Goal: Information Seeking & Learning: Learn about a topic

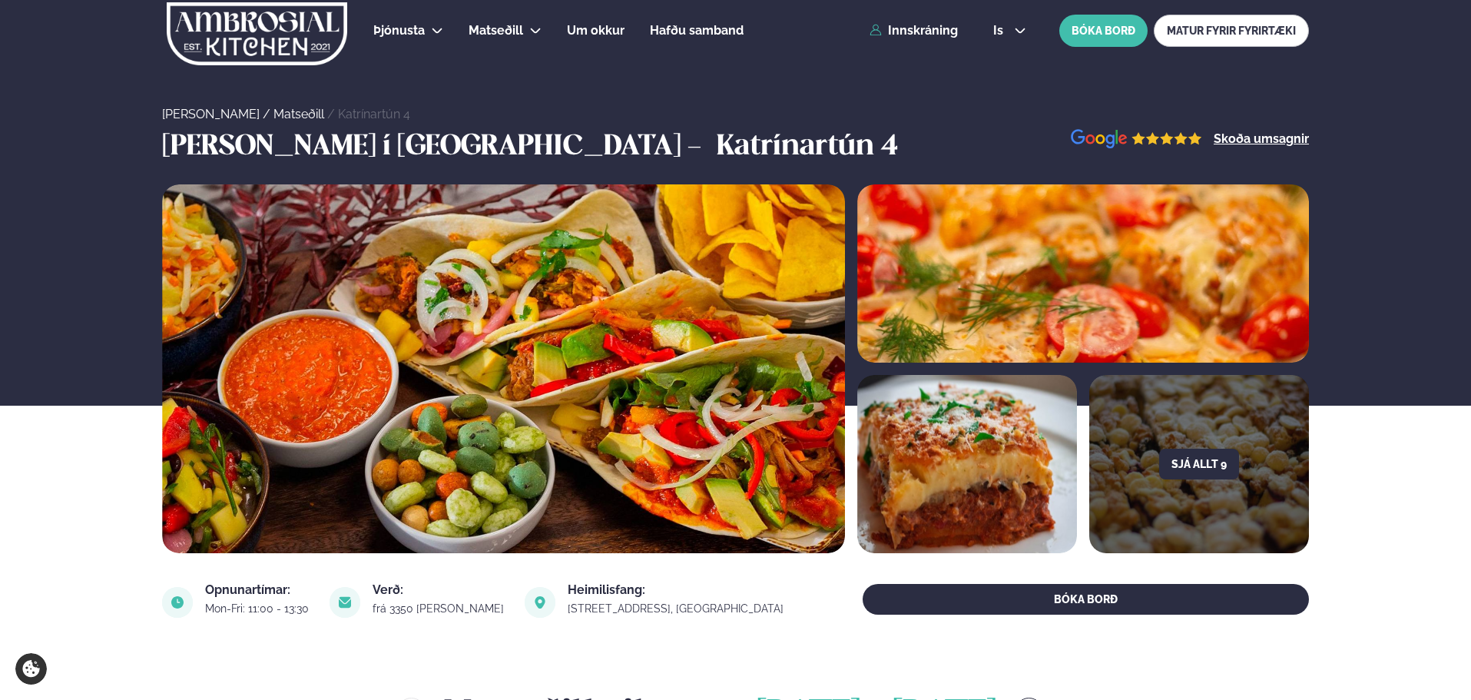
scroll to position [615, 0]
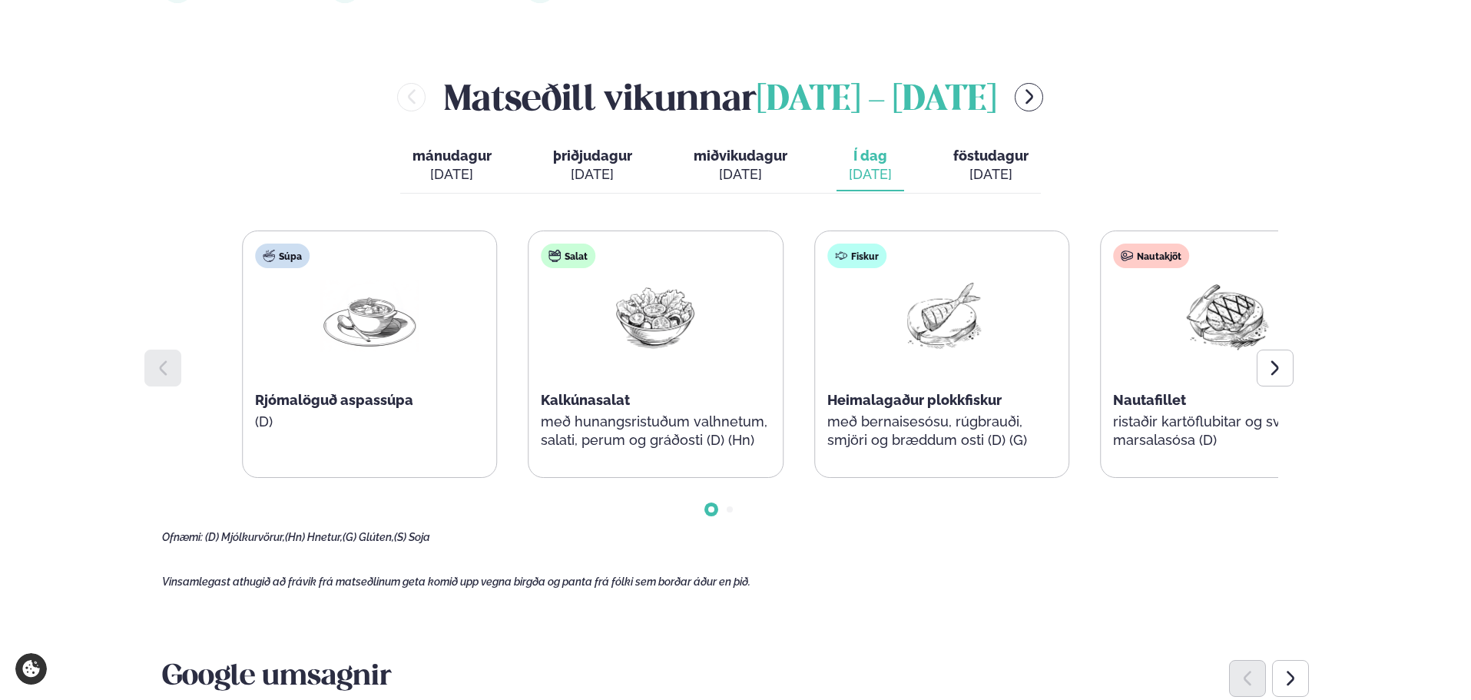
click at [657, 443] on div "Salat Kalkúnasalat með hunangsristuðum valhnetum, salati, perum og gráðosti (D)…" at bounding box center [656, 354] width 254 height 246
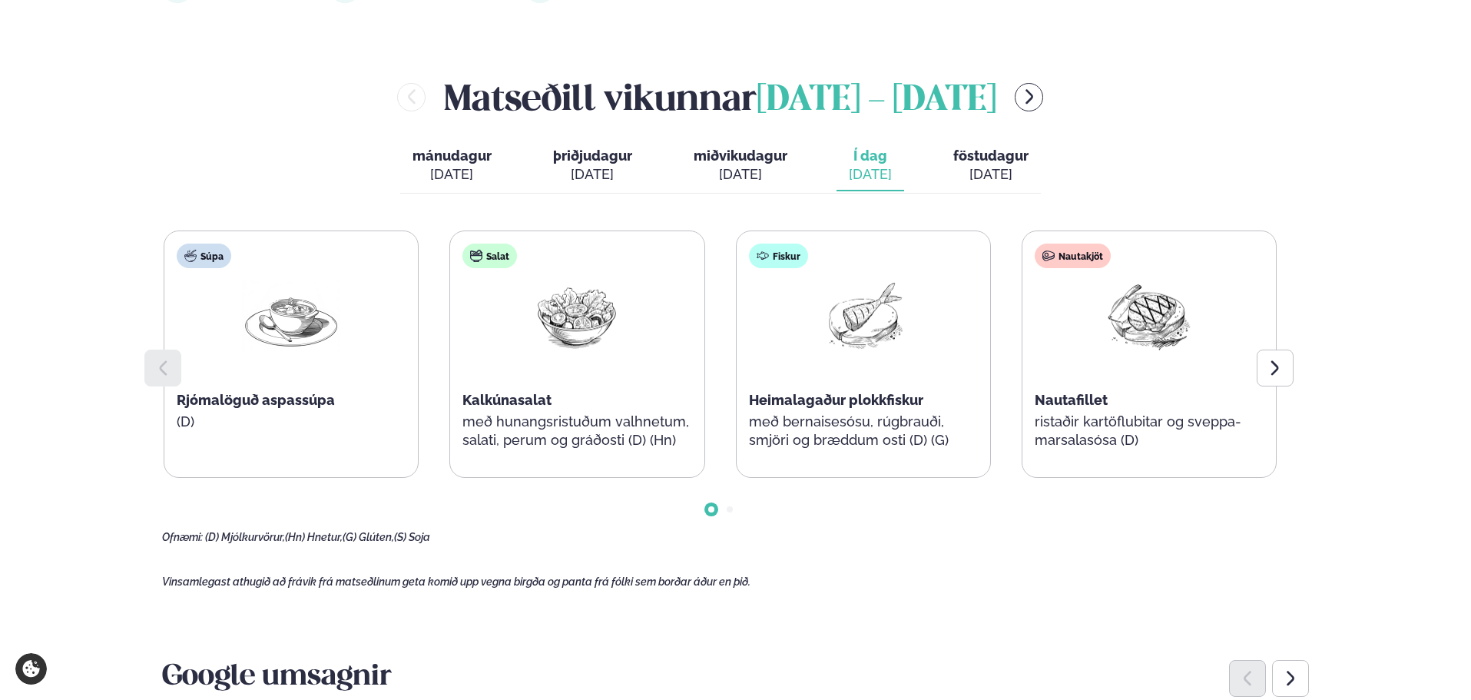
click at [1009, 160] on span "föstudagur" at bounding box center [990, 156] width 75 height 16
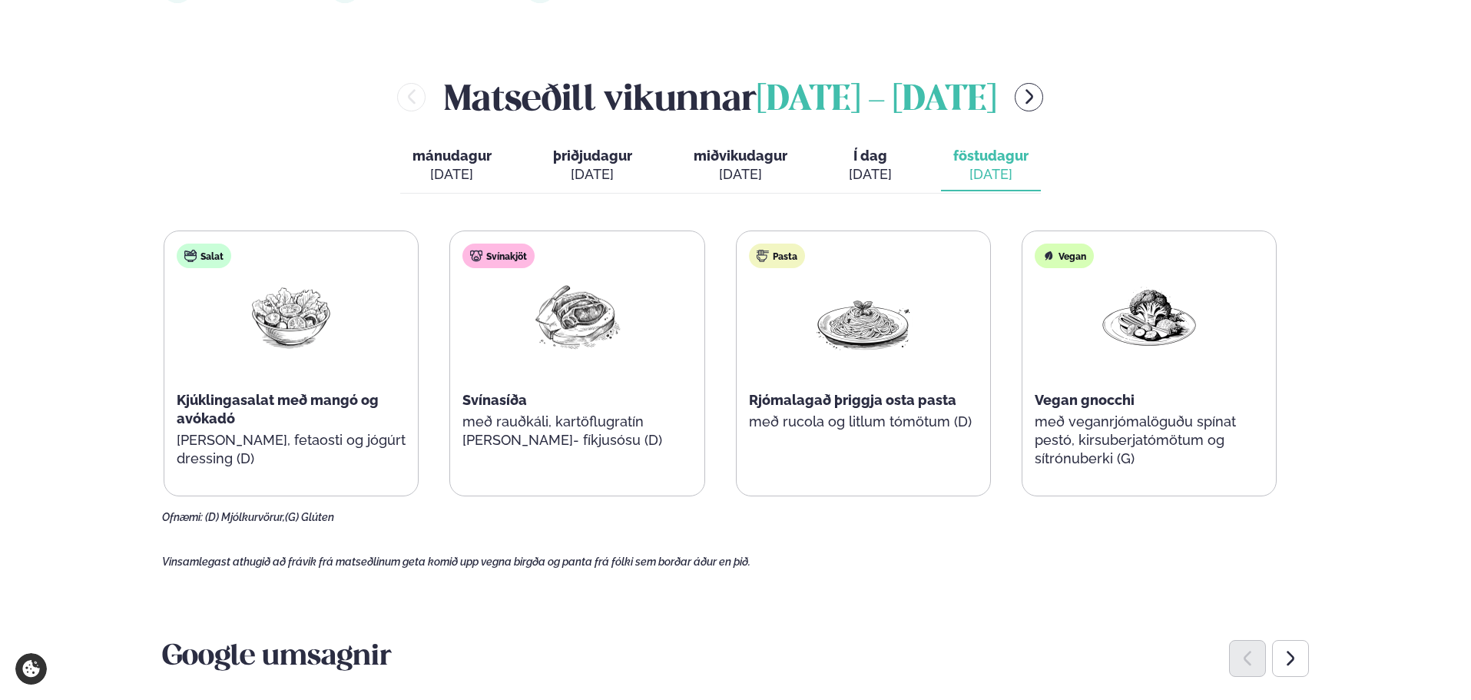
click at [895, 157] on button "Í dag Í d. [DATE]" at bounding box center [871, 166] width 68 height 51
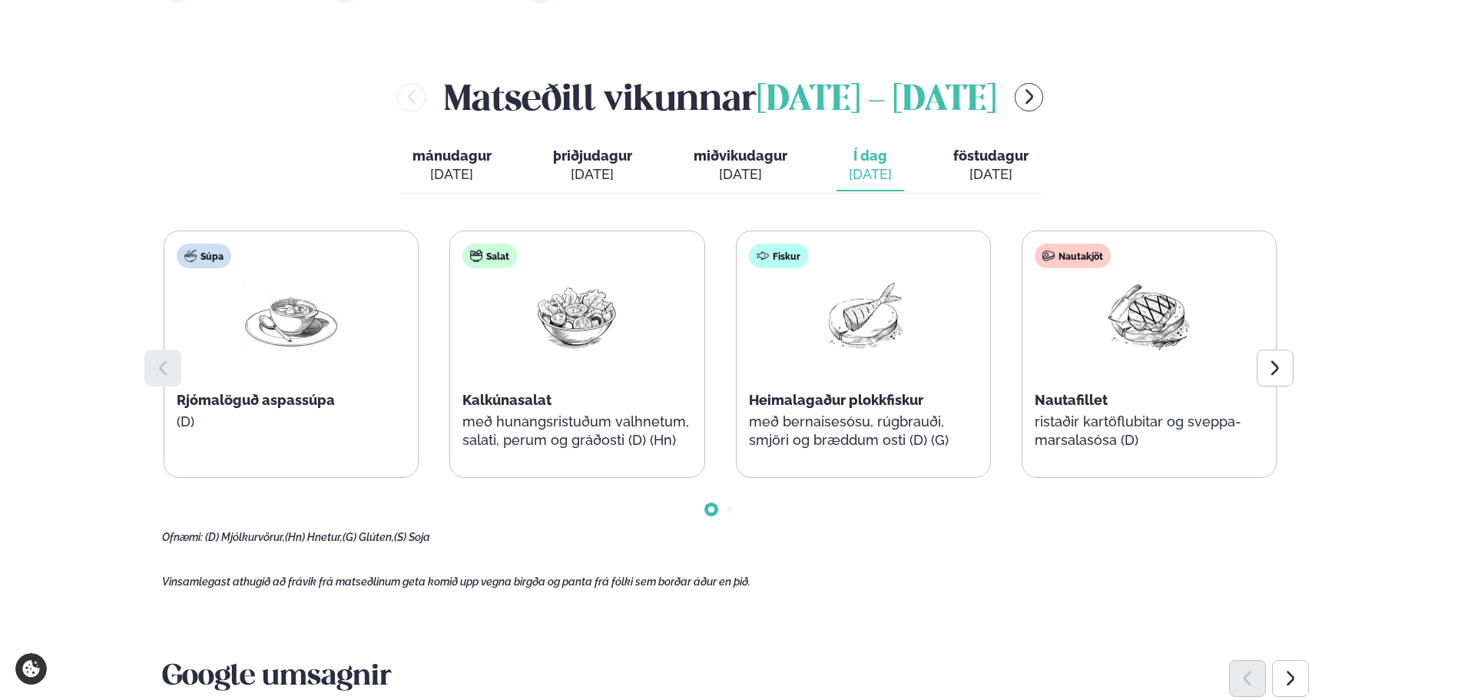
click at [728, 156] on span "miðvikudagur" at bounding box center [741, 156] width 94 height 16
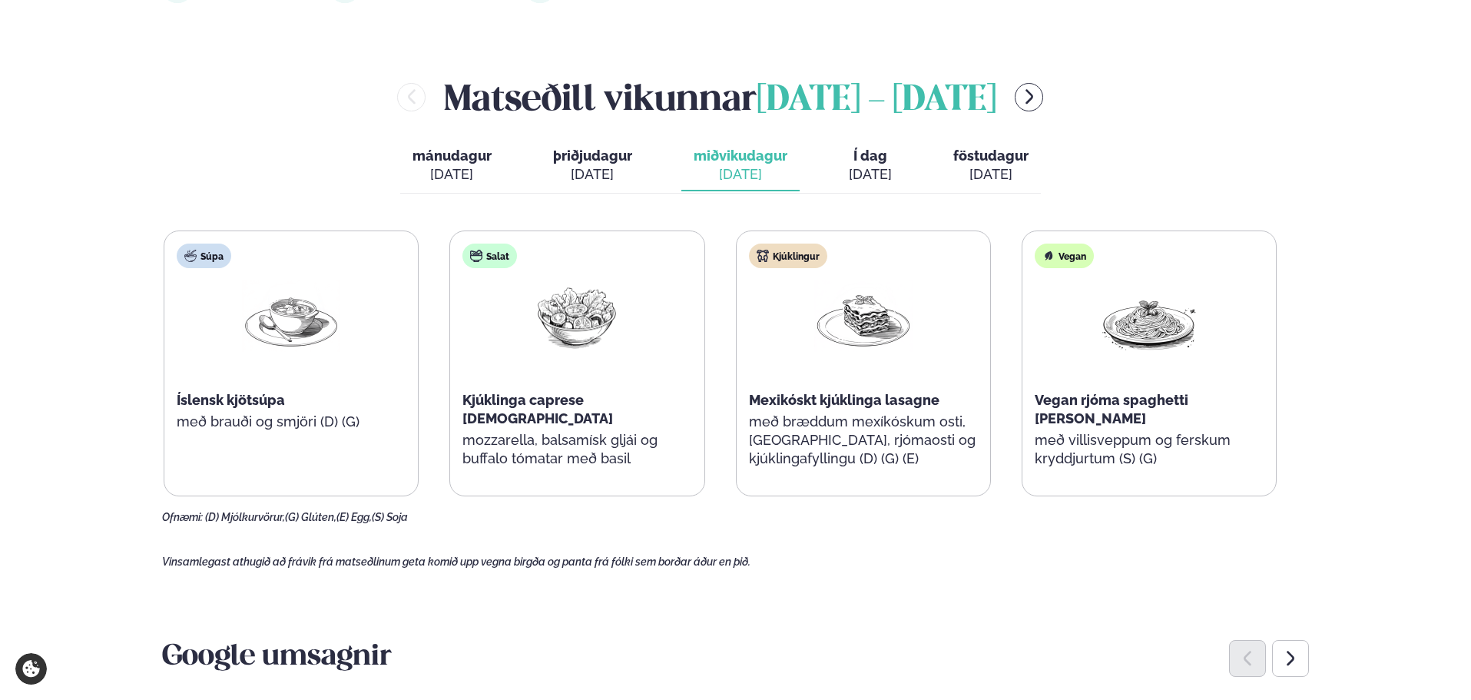
click at [608, 156] on span "þriðjudagur" at bounding box center [592, 156] width 79 height 16
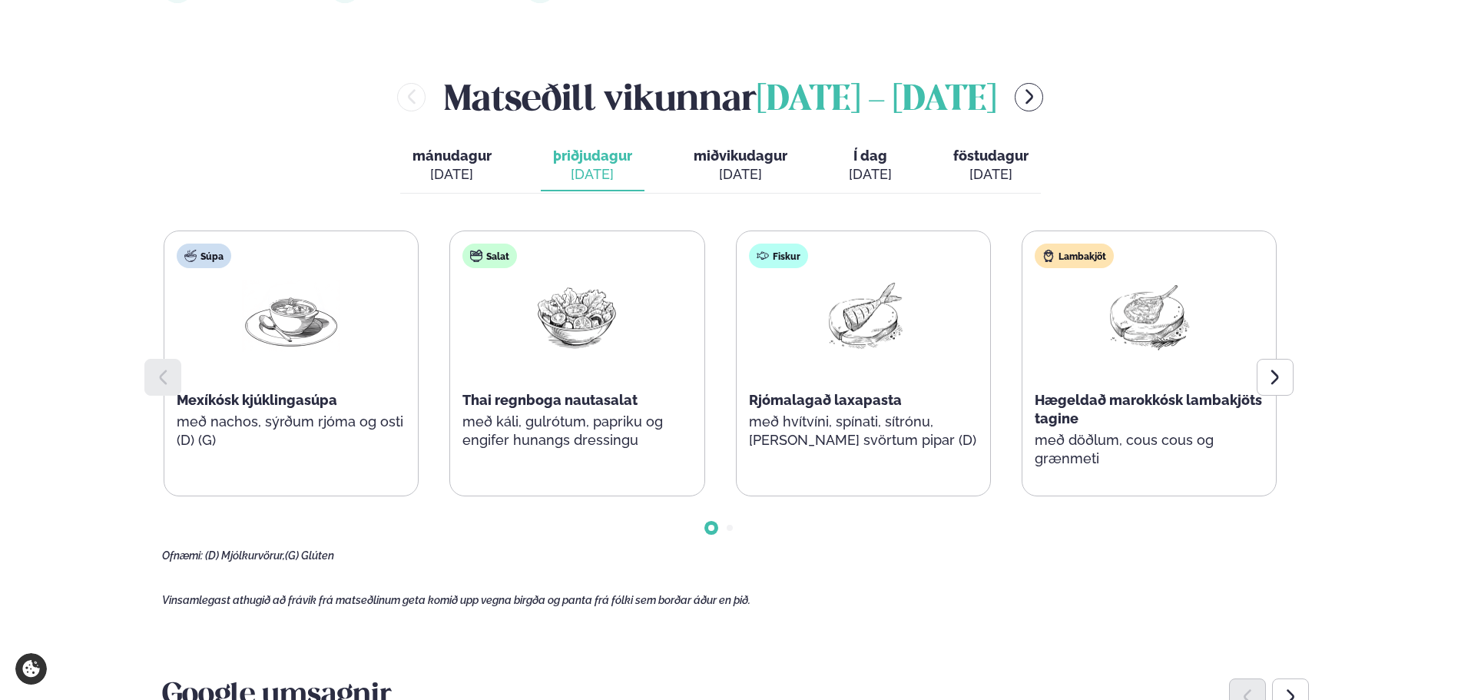
drag, startPoint x: 443, startPoint y: 156, endPoint x: 661, endPoint y: 140, distance: 219.5
click at [444, 156] on span "mánudagur" at bounding box center [452, 156] width 79 height 16
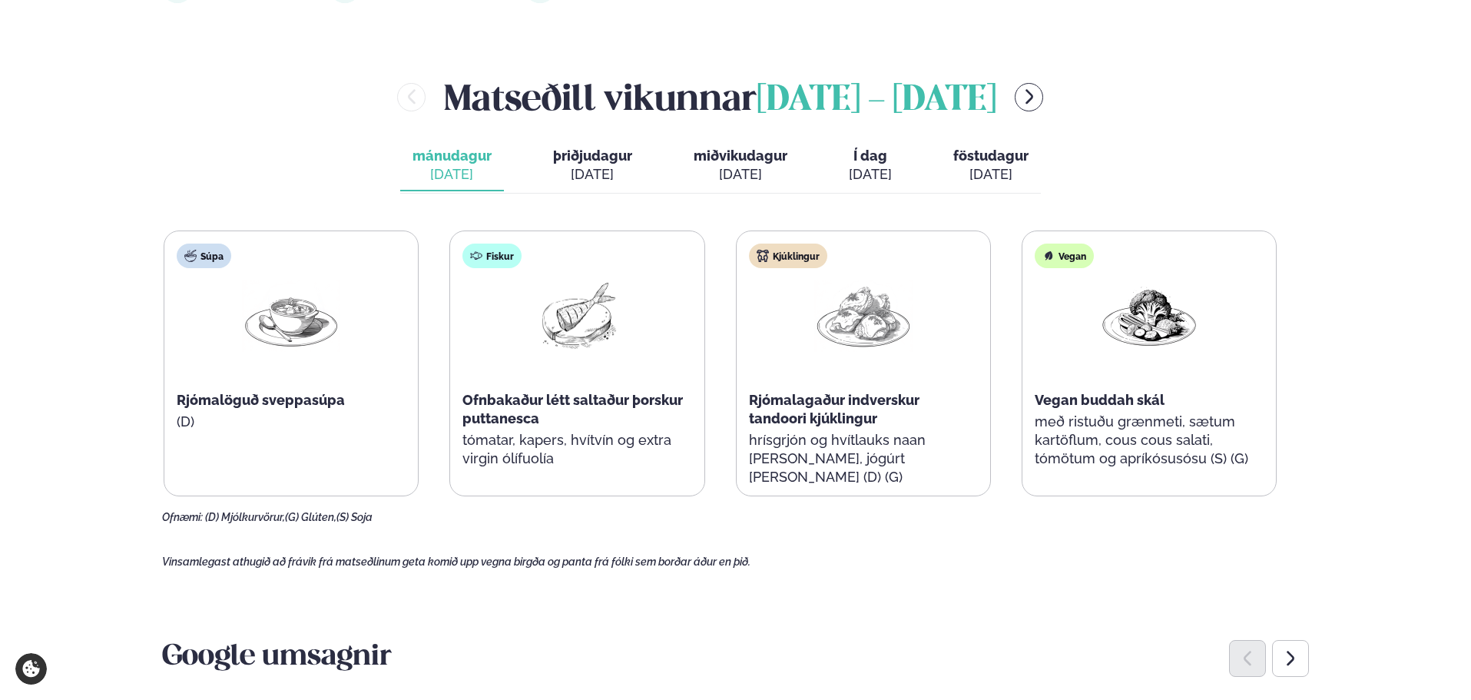
click at [745, 160] on span "miðvikudagur" at bounding box center [741, 156] width 94 height 16
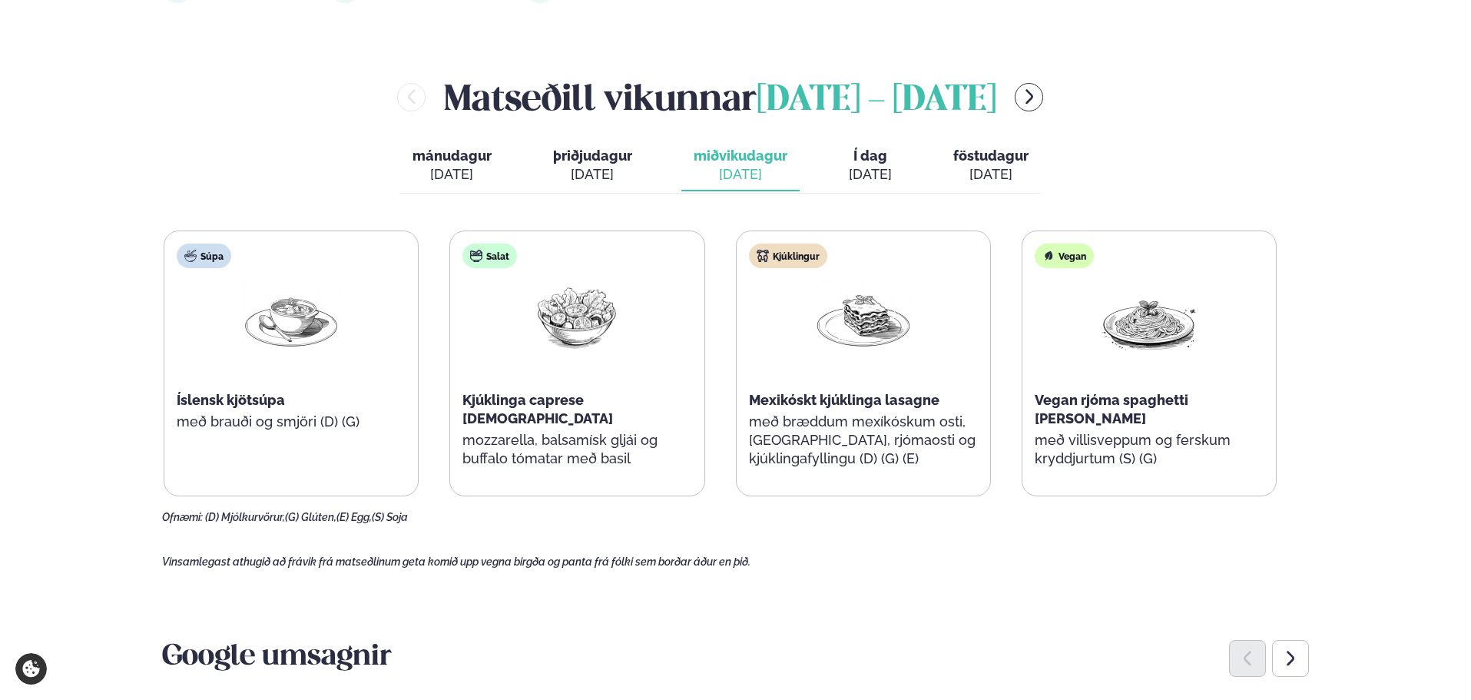
drag, startPoint x: 852, startPoint y: 156, endPoint x: 938, endPoint y: 158, distance: 86.1
click at [853, 156] on span "Í dag" at bounding box center [870, 156] width 43 height 18
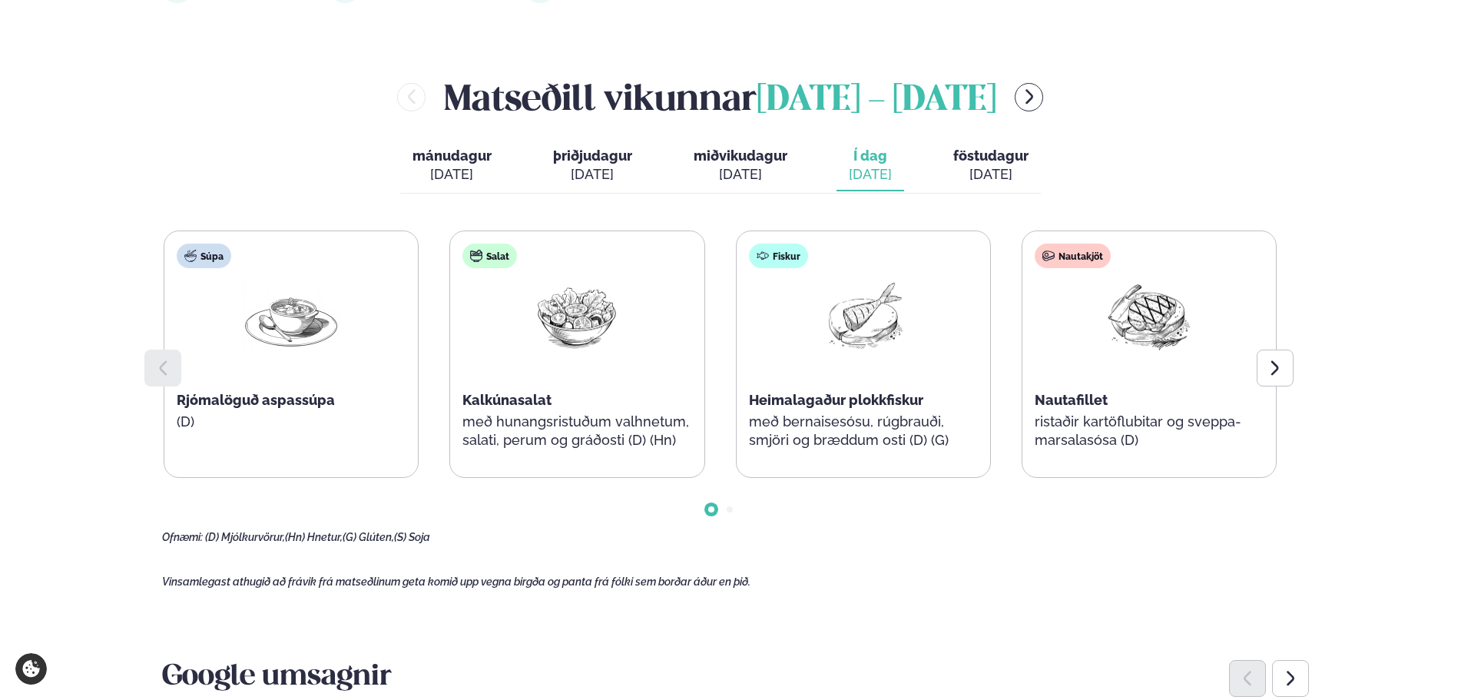
click at [972, 161] on span "föstudagur" at bounding box center [990, 156] width 75 height 16
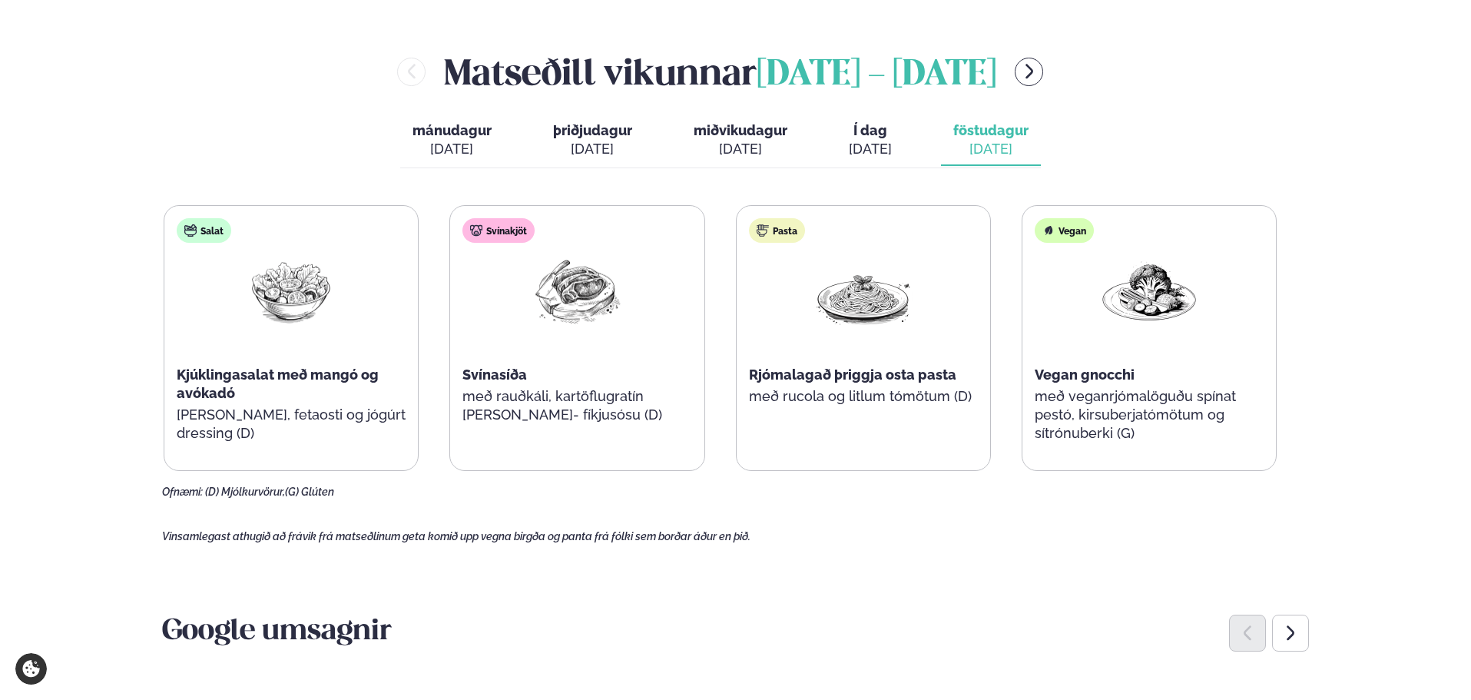
scroll to position [197, 0]
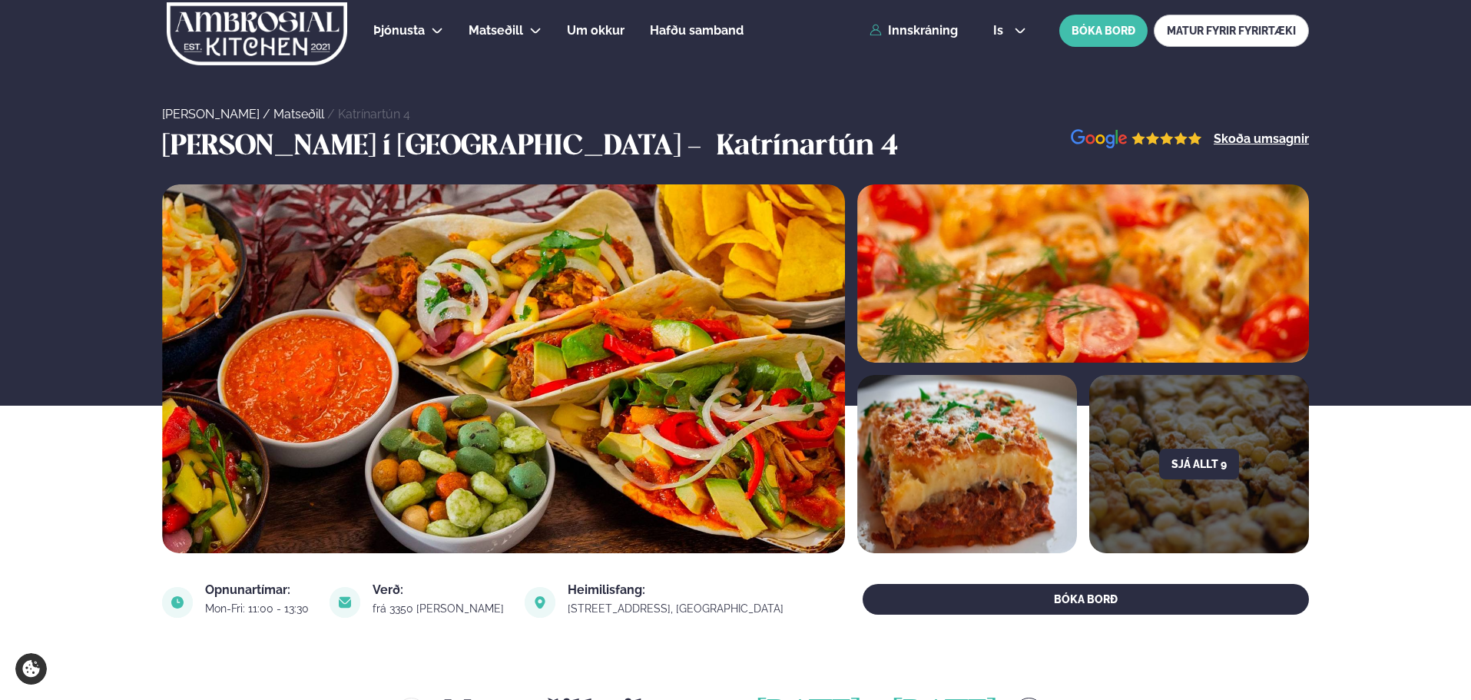
scroll to position [538, 0]
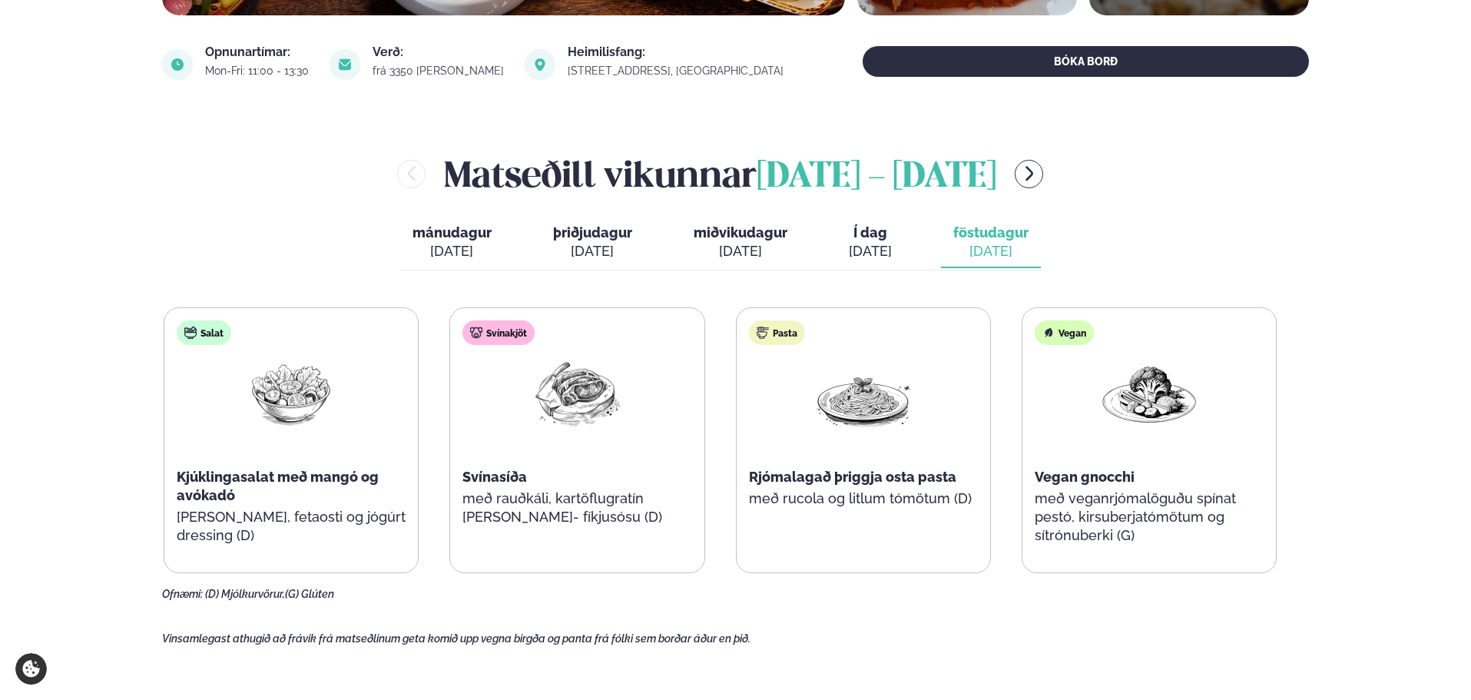
click at [897, 241] on button "Í dag Í d. [DATE]" at bounding box center [871, 242] width 68 height 51
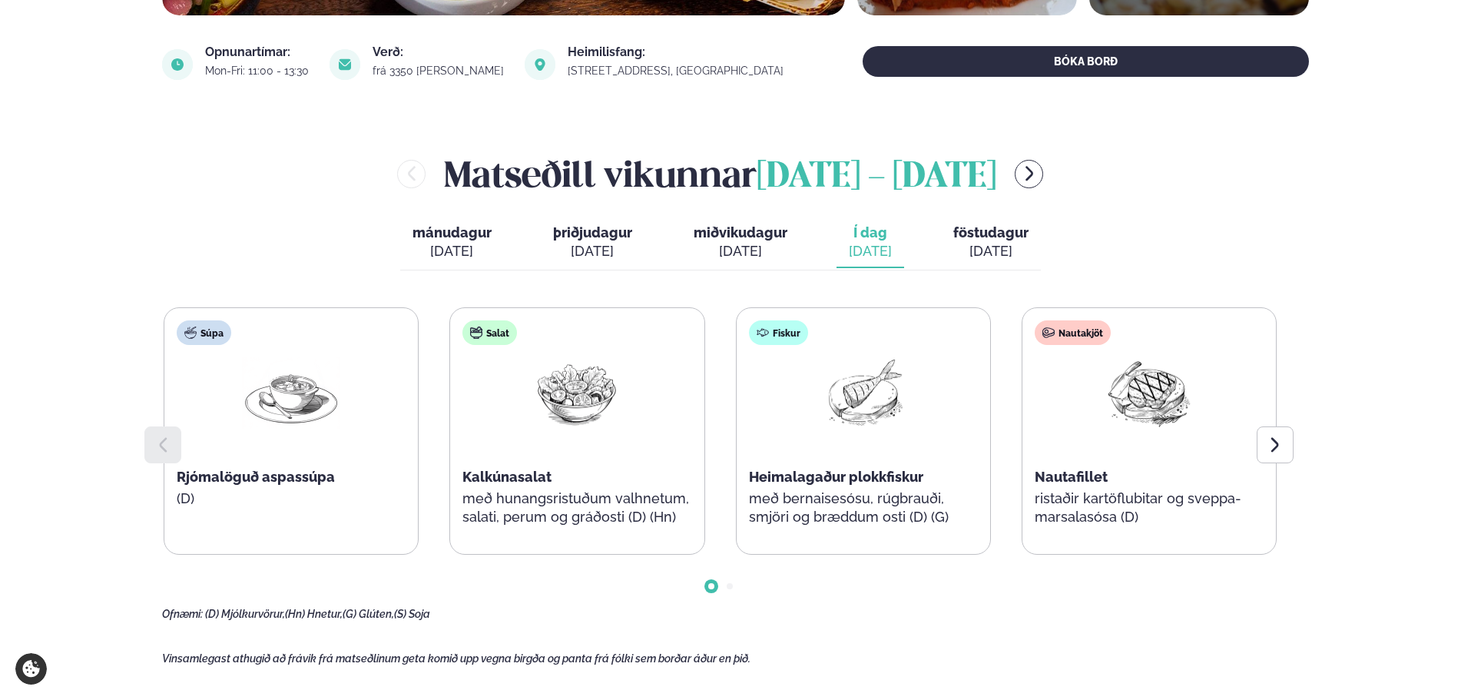
click at [1004, 244] on div "[DATE]" at bounding box center [990, 251] width 75 height 18
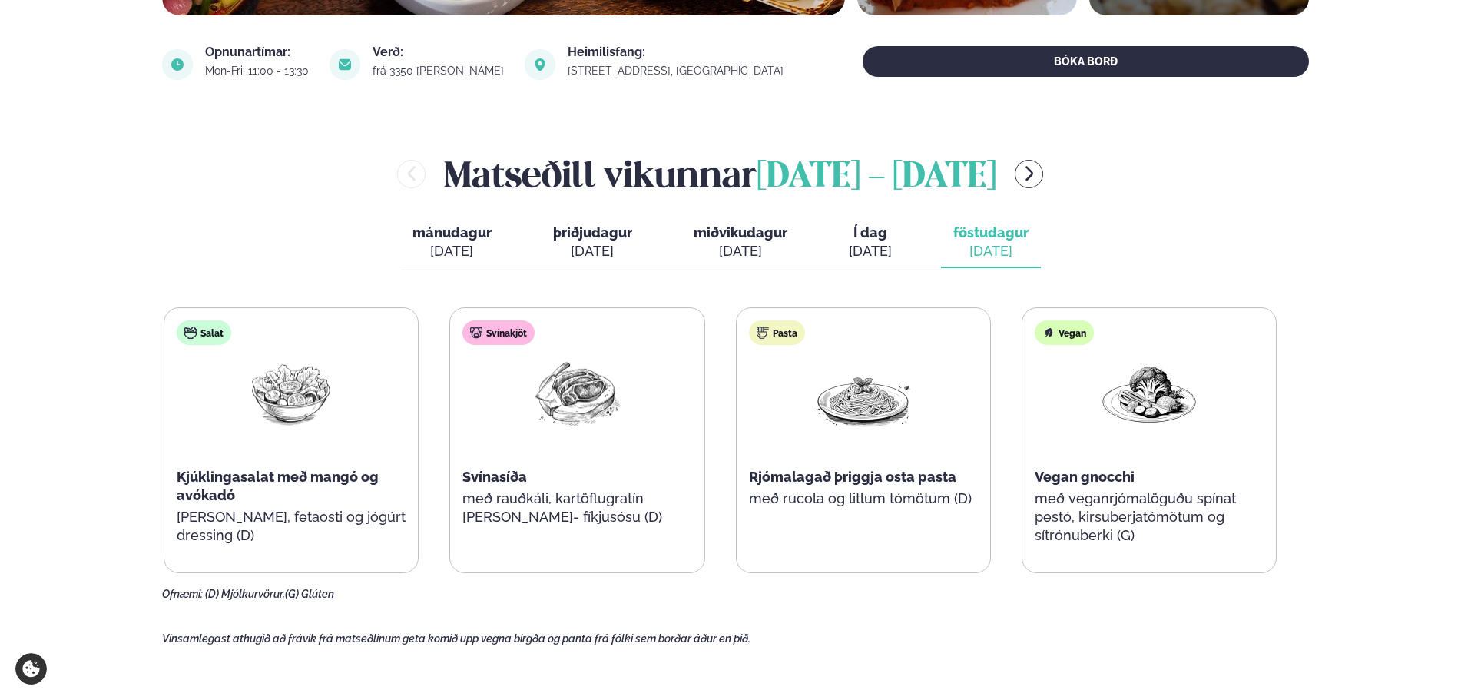
click at [859, 246] on div "[DATE]" at bounding box center [870, 251] width 43 height 18
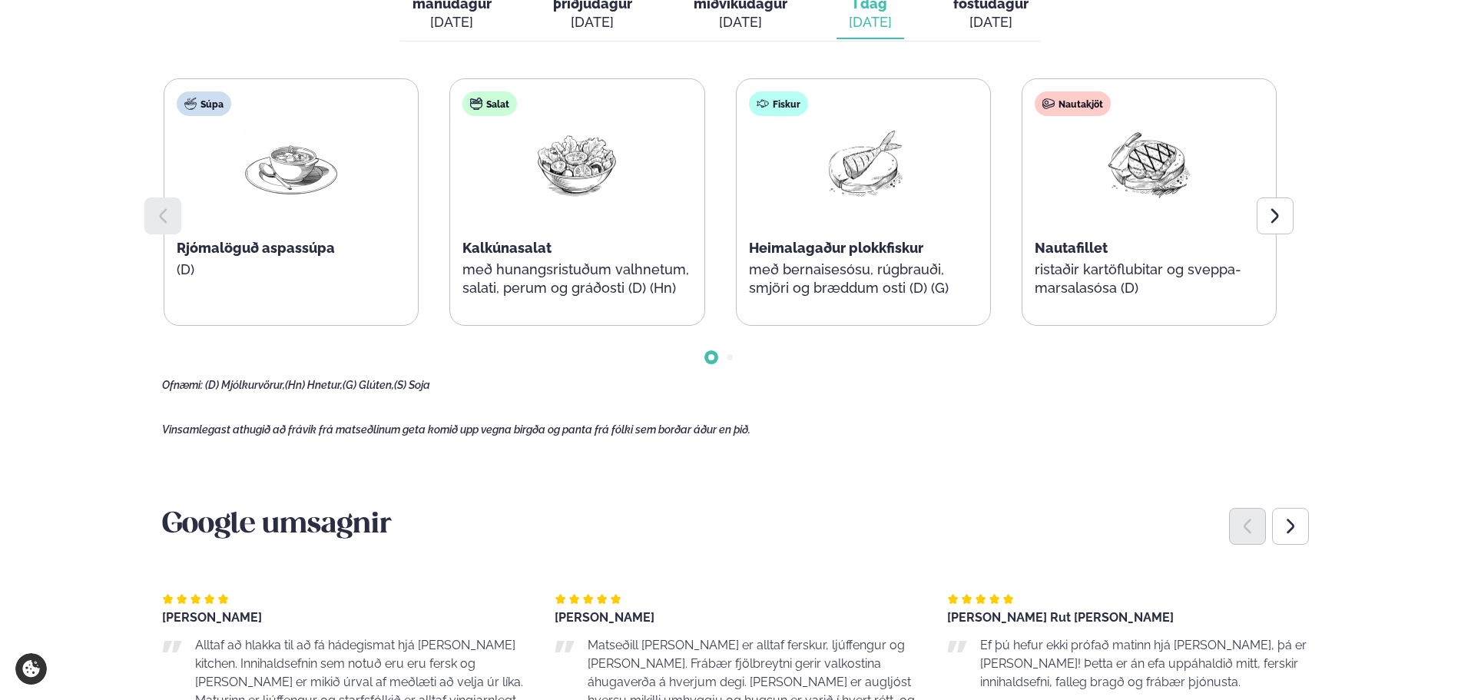
scroll to position [768, 0]
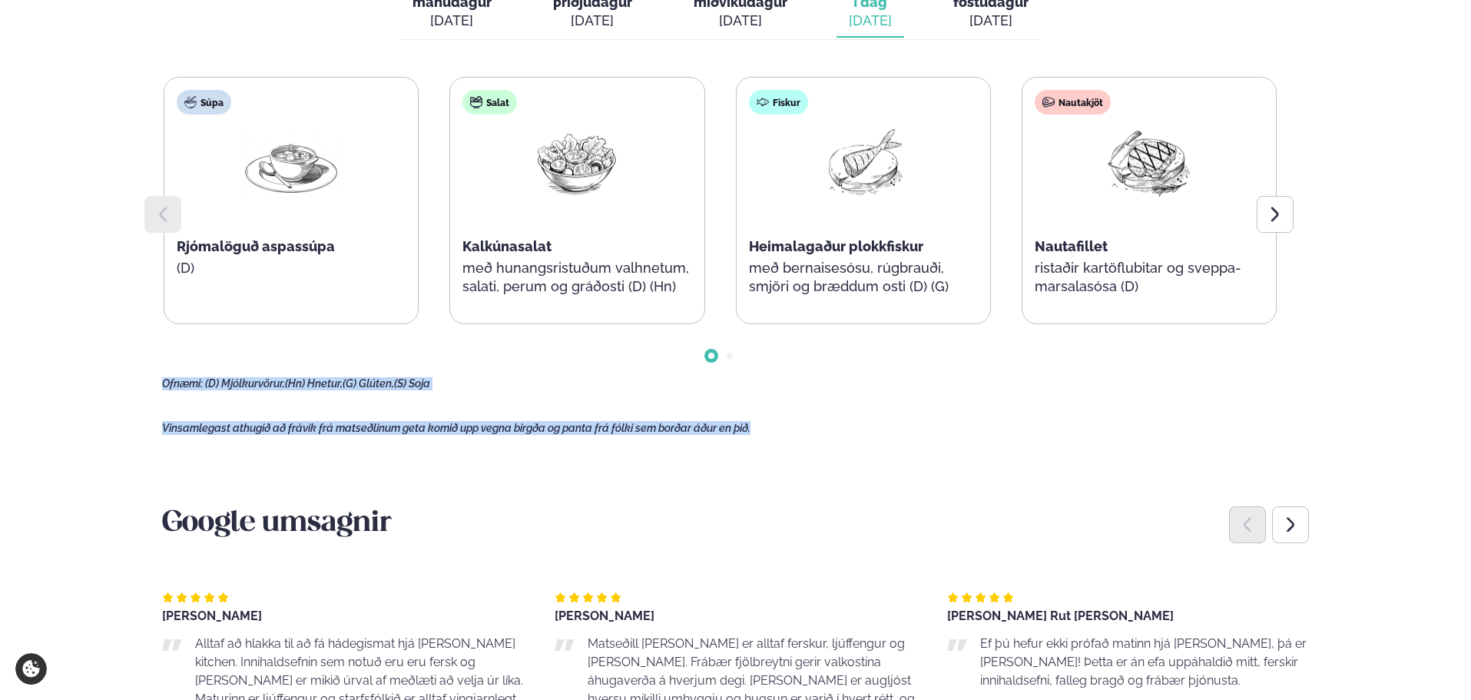
drag, startPoint x: 376, startPoint y: 443, endPoint x: 22, endPoint y: 358, distance: 364.3
click at [22, 358] on div "Þjónusta Hádegismatur fyrir fyrirtæki Fyrirtækja veitingar Einkapartý Matseðill…" at bounding box center [735, 595] width 1471 height 2726
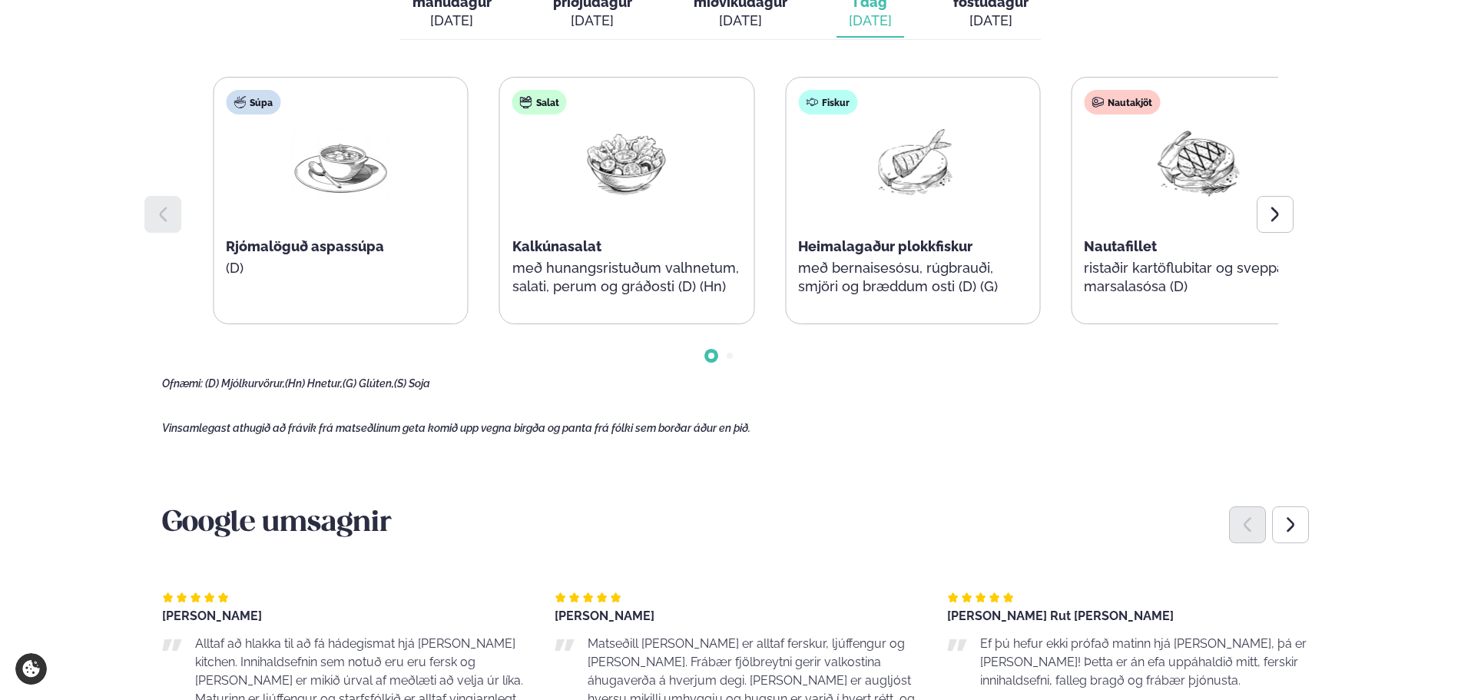
click at [1142, 295] on div "Nautakjöt Nautafillet ristaðir kartöflubitar og sveppa- marsalasósa (D)" at bounding box center [1199, 201] width 254 height 246
